Goal: Task Accomplishment & Management: Manage account settings

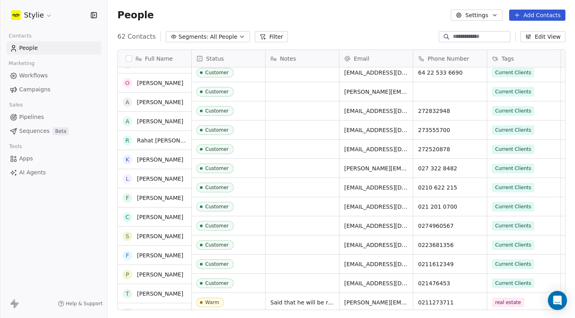
scroll to position [109, 0]
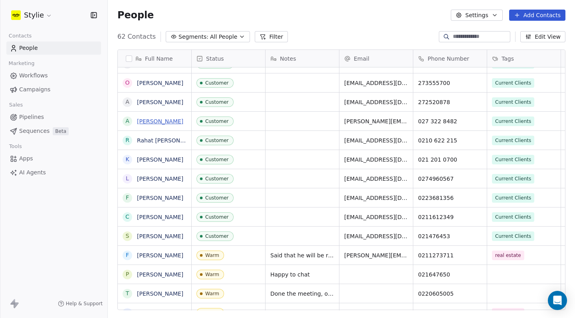
click at [155, 122] on link "[PERSON_NAME]" at bounding box center [160, 121] width 46 height 6
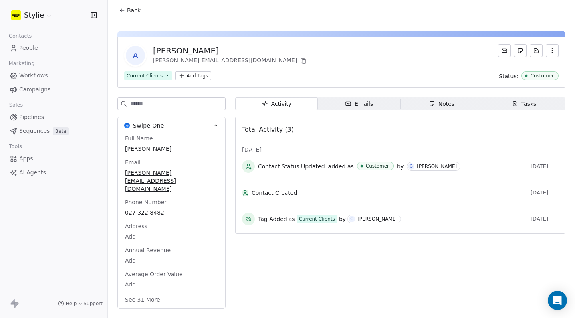
click at [444, 106] on div "Notes" at bounding box center [442, 104] width 26 height 8
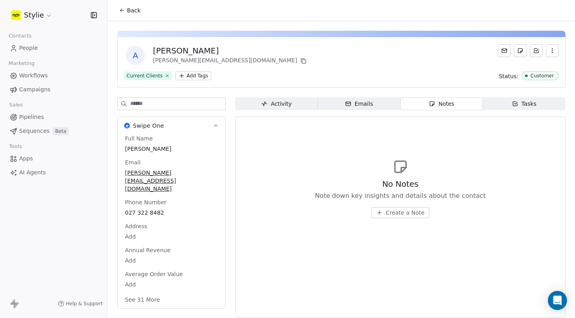
click at [401, 203] on div "No Notes Note down key insights and details about the contact Create a Note" at bounding box center [400, 198] width 171 height 40
click at [402, 207] on button "Create a Note" at bounding box center [400, 212] width 58 height 11
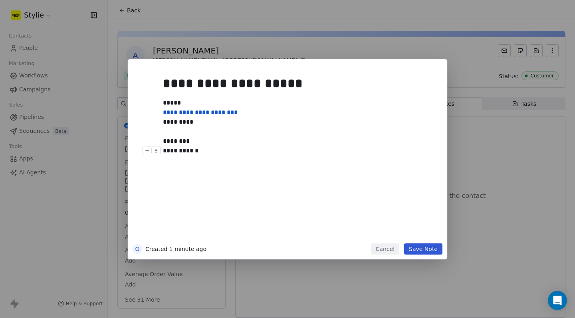
click at [424, 249] on button "Save Note" at bounding box center [423, 248] width 38 height 11
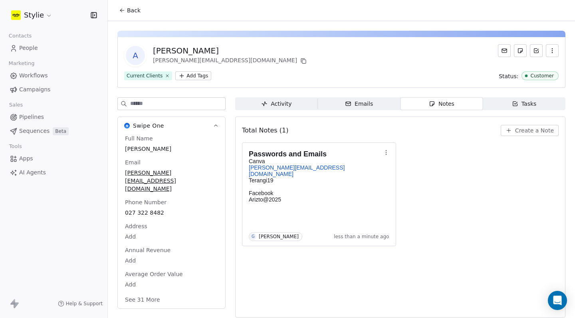
click at [28, 49] on span "People" at bounding box center [28, 48] width 19 height 8
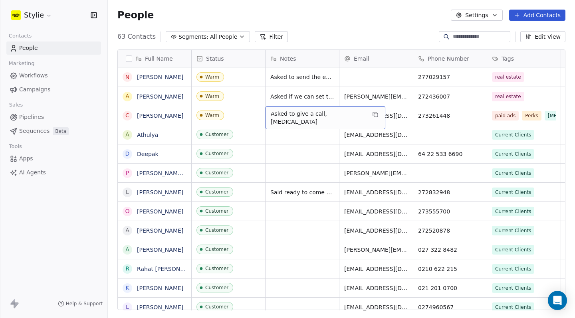
click at [298, 114] on span "Asked to give a call, [MEDICAL_DATA]" at bounding box center [318, 118] width 95 height 16
type textarea "*"
type textarea "**********"
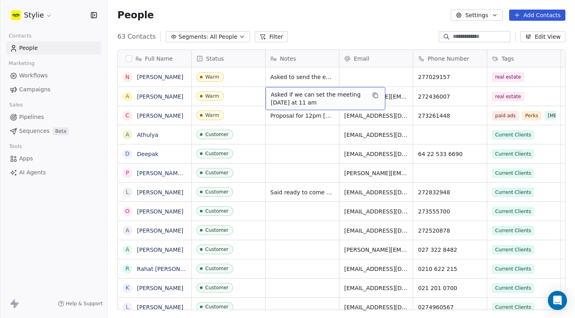
click at [304, 93] on span "Asked if we can set the meeting [DATE] at 11 am" at bounding box center [318, 99] width 95 height 16
click at [312, 135] on html "Stylie Contacts People Marketing Workflows Campaigns Sales Pipelines Sequences …" at bounding box center [287, 159] width 575 height 318
click at [309, 96] on span "Asked if we can set the meeting [DATE] at 11 am" at bounding box center [318, 99] width 95 height 16
drag, startPoint x: 361, startPoint y: 95, endPoint x: 263, endPoint y: 91, distance: 98.2
click at [263, 91] on html "Stylie Contacts People Marketing Workflows Campaigns Sales Pipelines Sequences …" at bounding box center [287, 159] width 575 height 318
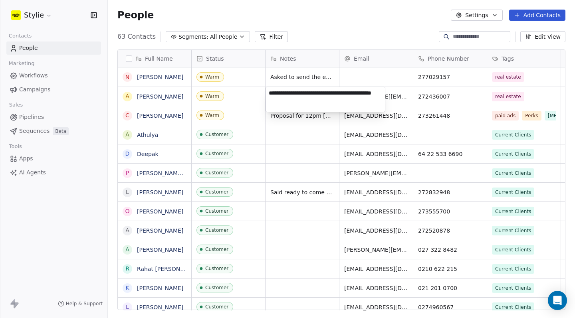
click at [356, 93] on textarea "**********" at bounding box center [325, 99] width 119 height 25
drag, startPoint x: 358, startPoint y: 93, endPoint x: 270, endPoint y: 88, distance: 88.7
click at [270, 88] on textarea "**********" at bounding box center [325, 99] width 119 height 25
type textarea "**********"
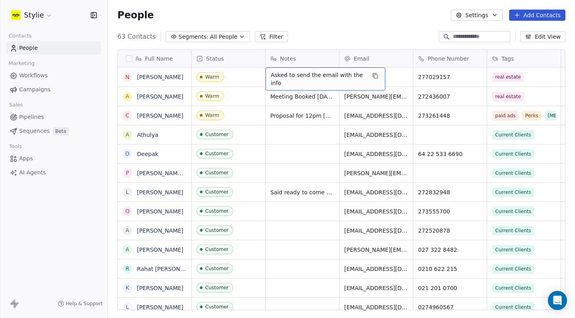
click at [296, 76] on span "Asked to send the email with the info" at bounding box center [318, 79] width 95 height 16
click at [536, 99] on html "Stylie Contacts People Marketing Workflows Campaigns Sales Pipelines Sequences …" at bounding box center [287, 159] width 575 height 318
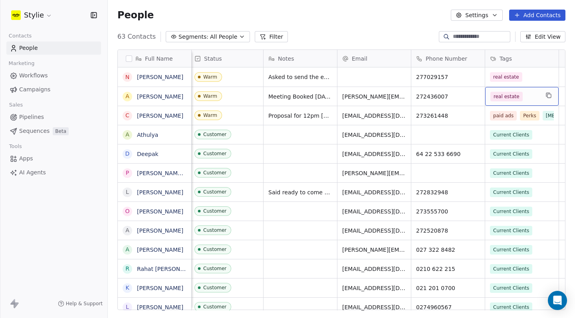
click at [538, 96] on div "real estate" at bounding box center [514, 97] width 49 height 10
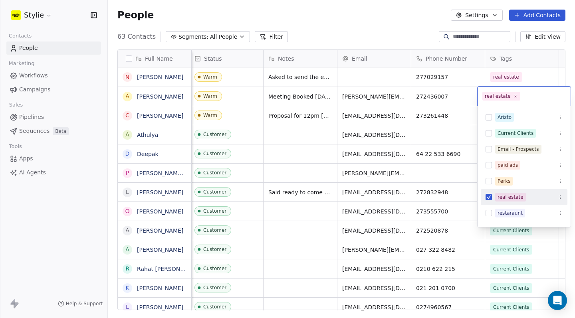
click at [528, 97] on input "text" at bounding box center [543, 96] width 44 height 9
click at [488, 166] on button "Suggestions" at bounding box center [488, 165] width 6 height 6
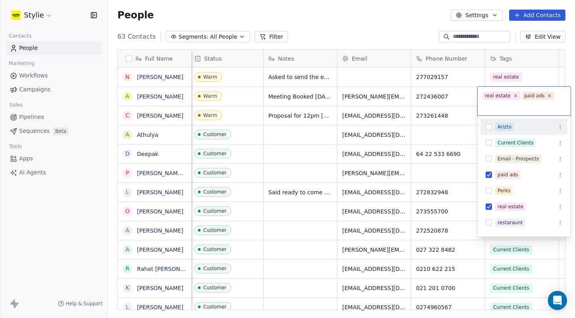
click at [527, 77] on html "Stylie Contacts People Marketing Workflows Campaigns Sales Pipelines Sequences …" at bounding box center [287, 159] width 575 height 318
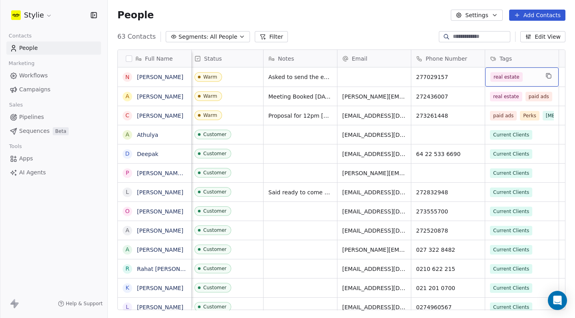
click at [534, 75] on div "real estate" at bounding box center [514, 77] width 49 height 10
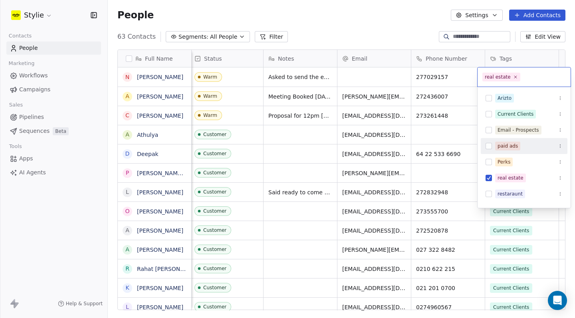
click at [483, 147] on div "paid ads" at bounding box center [523, 146] width 87 height 13
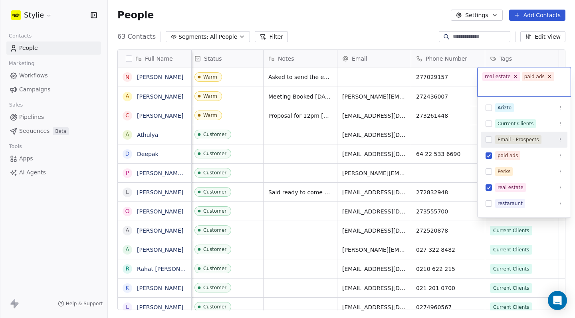
click at [340, 43] on html "Stylie Contacts People Marketing Workflows Campaigns Sales Pipelines Sequences …" at bounding box center [287, 159] width 575 height 318
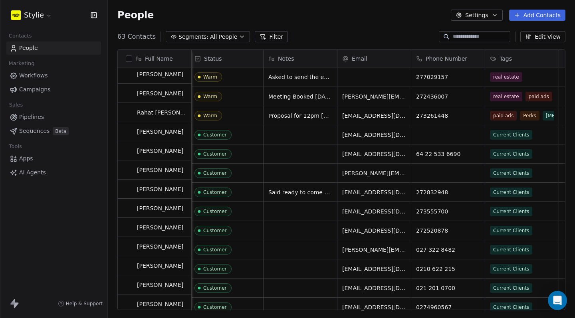
scroll to position [0, 0]
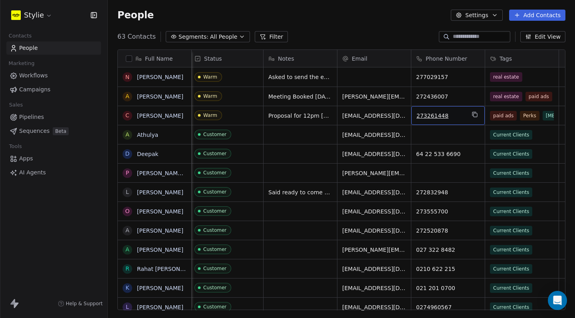
click at [429, 114] on span "273261448" at bounding box center [440, 116] width 49 height 8
click at [429, 114] on input "*********" at bounding box center [448, 116] width 70 height 16
